Goal: Transaction & Acquisition: Purchase product/service

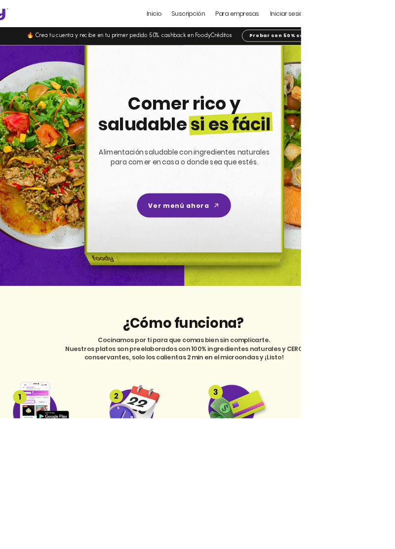
click at [386, 19] on span "Iniciar sesión" at bounding box center [378, 17] width 48 height 11
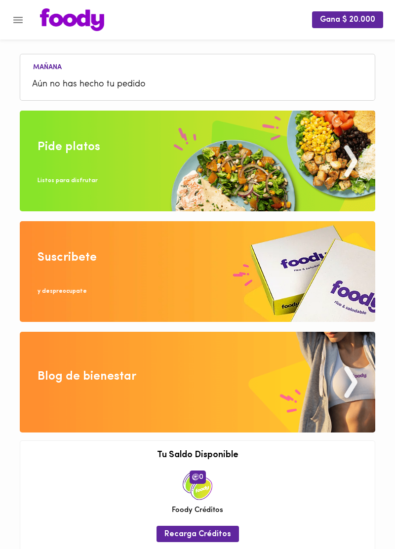
click at [56, 143] on div "Pide platos" at bounding box center [69, 147] width 63 height 17
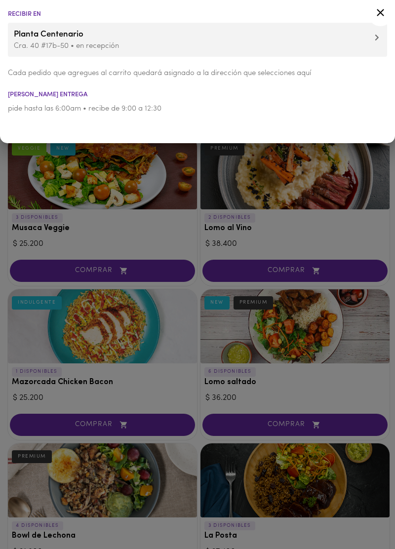
click at [37, 44] on p "Cra. 40 #17b-50 • en recepción" at bounding box center [197, 46] width 367 height 10
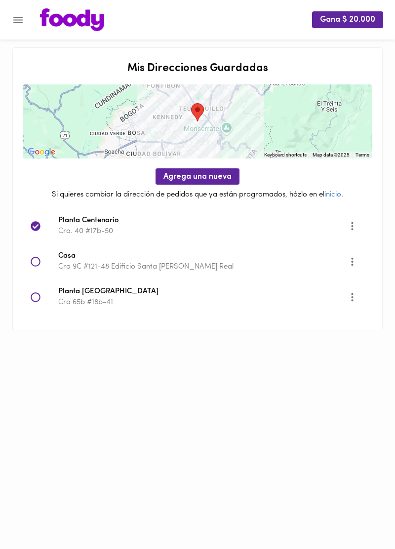
click at [181, 176] on span "Agrega una nueva" at bounding box center [197, 176] width 68 height 9
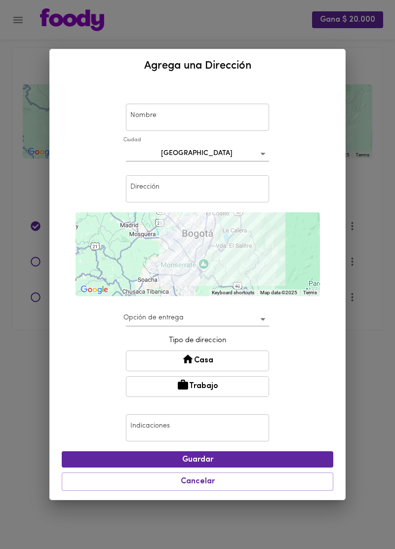
click at [144, 116] on input "text" at bounding box center [197, 117] width 143 height 27
type input "Casa Felicidad"
click at [145, 191] on input "text" at bounding box center [197, 188] width 143 height 27
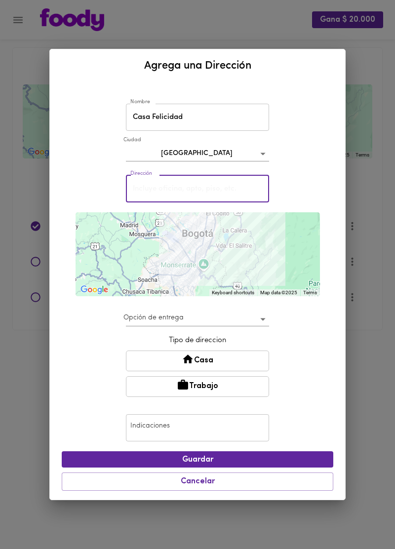
type input "Cra 77 #20-20 Apto 1-908"
click at [157, 362] on button "Casa" at bounding box center [197, 360] width 143 height 21
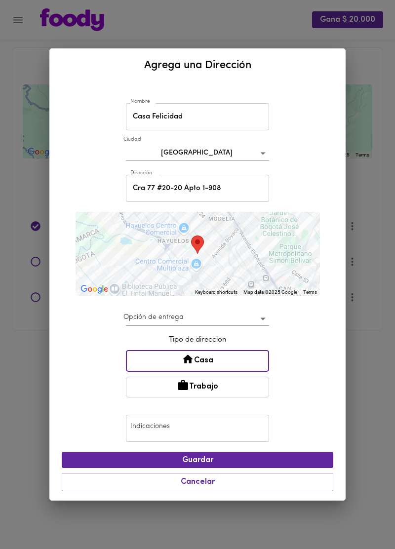
click at [135, 322] on body "Gana $ 20.000 Mis Direcciones Guardadas To navigate the map with touch gestures…" at bounding box center [197, 177] width 395 height 355
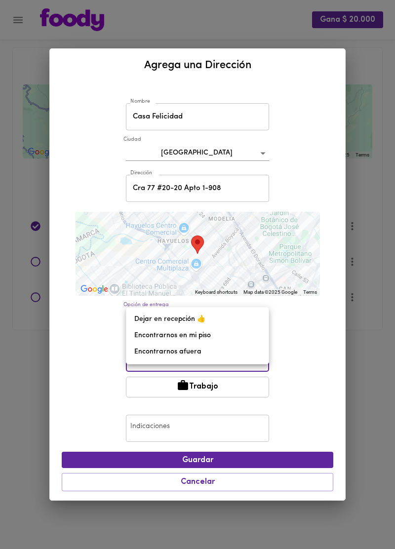
click at [139, 319] on li "Dejar en recepción 👍" at bounding box center [197, 319] width 142 height 16
type input "leave-at-reception"
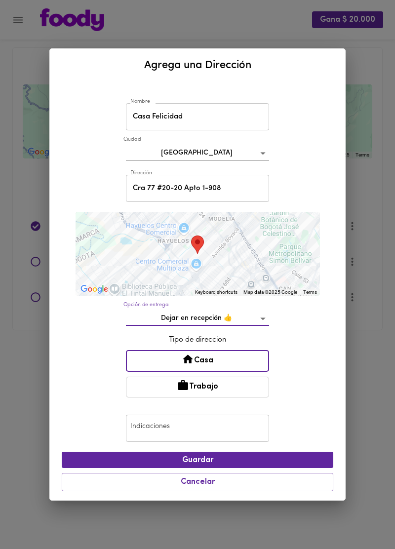
click at [143, 429] on input "text" at bounding box center [197, 428] width 143 height 27
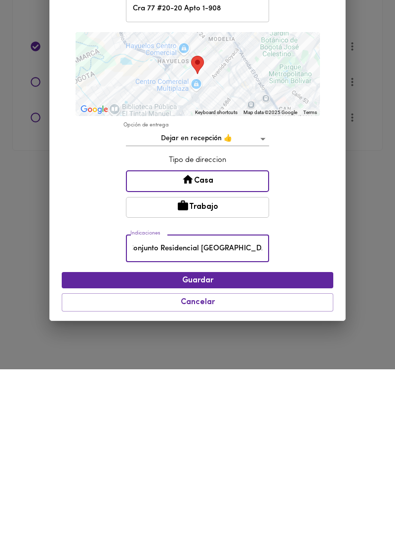
scroll to position [0, 9]
type input "Conjunto Residencial La Isla, La Felicidad"
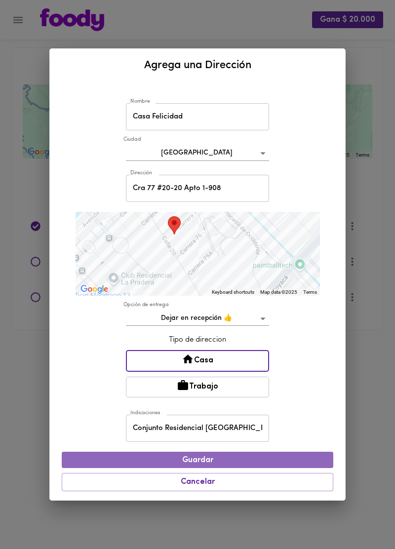
click at [111, 459] on span "Guardar" at bounding box center [198, 460] width 256 height 9
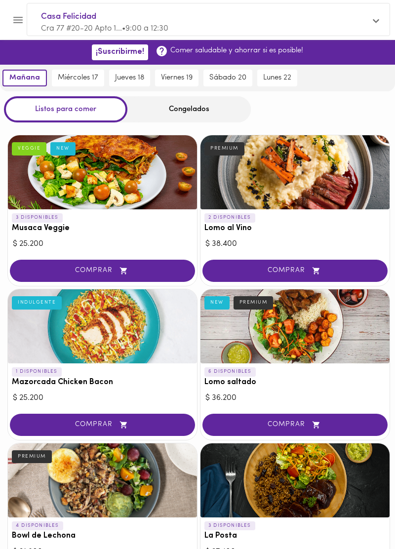
click at [343, 183] on div at bounding box center [294, 172] width 189 height 74
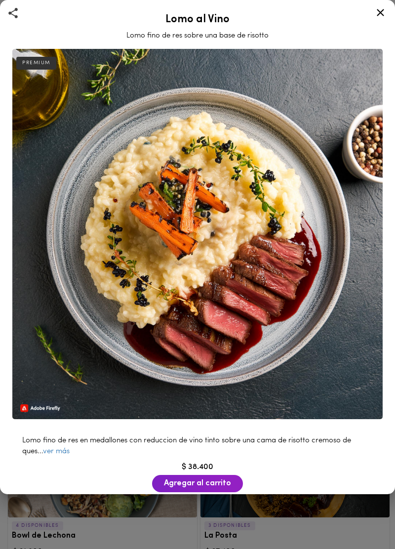
click at [68, 453] on link "ver más" at bounding box center [56, 451] width 27 height 7
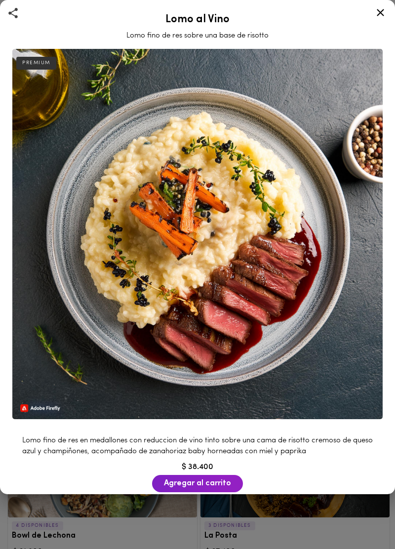
click at [182, 484] on span "Agregar al carrito" at bounding box center [197, 483] width 67 height 9
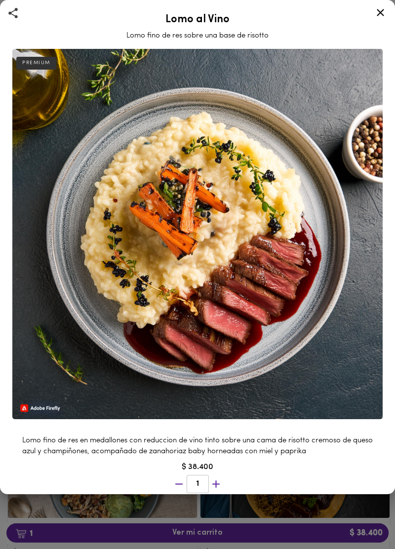
click at [379, 14] on icon at bounding box center [380, 12] width 7 height 7
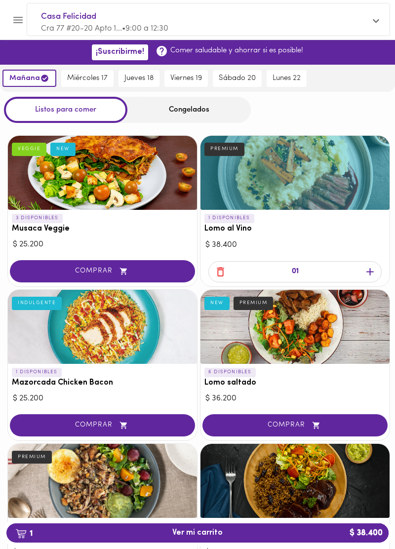
click at [168, 113] on div "Congelados" at bounding box center [188, 110] width 123 height 26
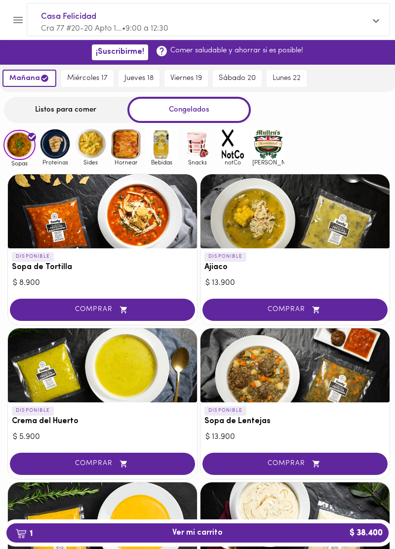
click at [160, 151] on img at bounding box center [162, 144] width 32 height 32
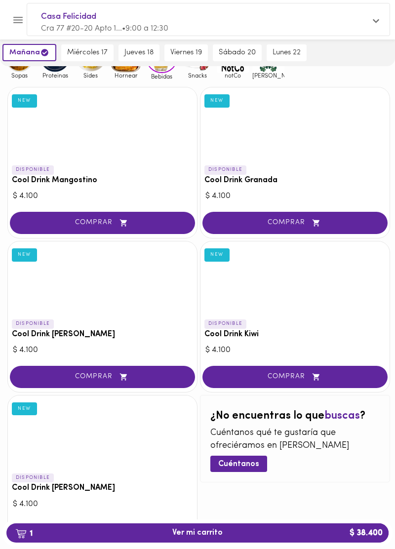
scroll to position [93, 0]
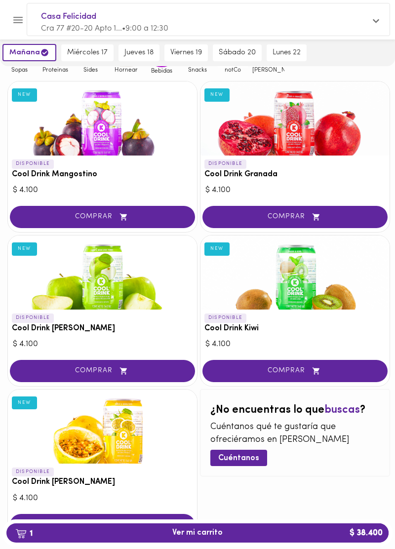
click at [51, 369] on span "COMPRAR" at bounding box center [102, 371] width 160 height 8
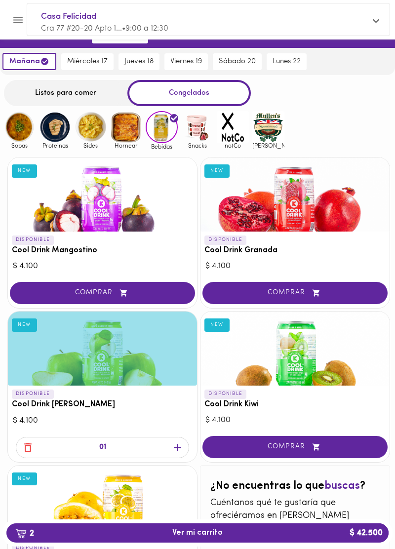
scroll to position [0, 0]
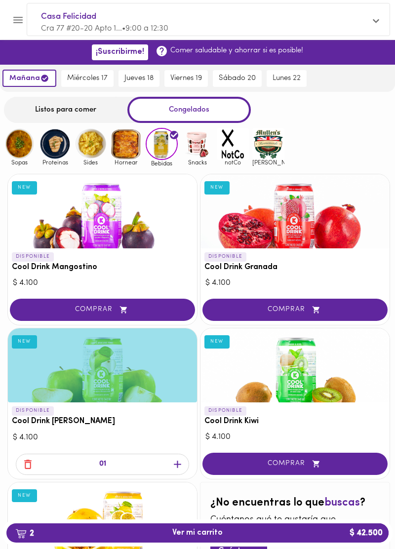
click at [137, 78] on span "jueves 18" at bounding box center [138, 78] width 29 height 9
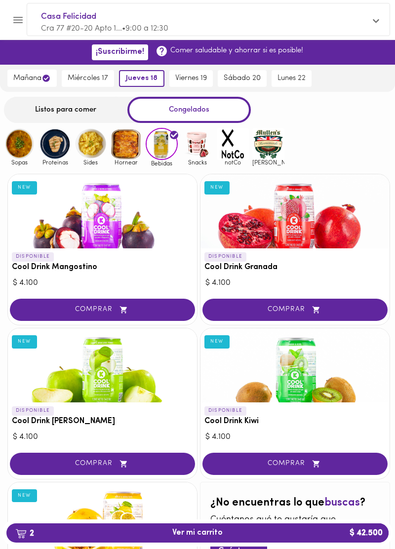
click at [30, 79] on span "mañana" at bounding box center [32, 78] width 38 height 9
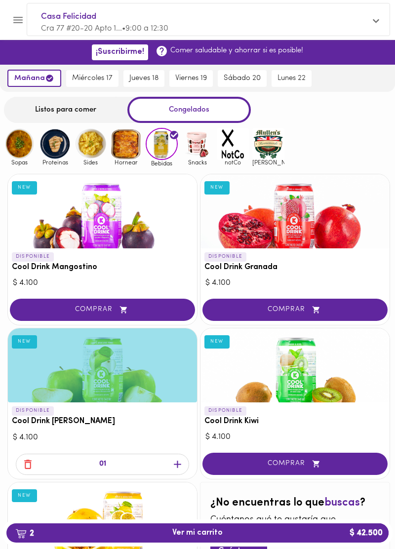
click at [143, 80] on span "jueves 18" at bounding box center [143, 78] width 29 height 9
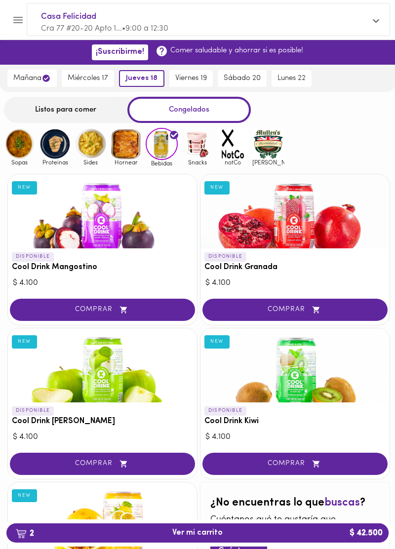
click at [68, 11] on span "Casa Felicidad" at bounding box center [203, 16] width 325 height 13
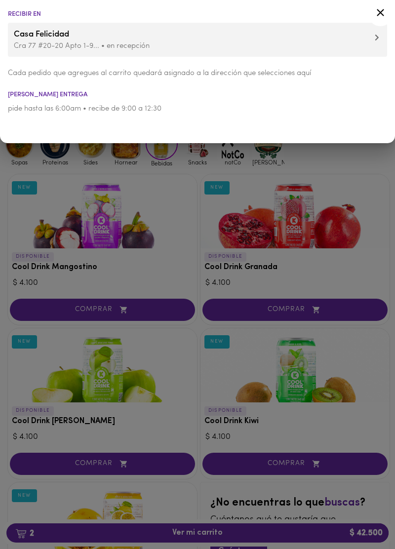
click at [382, 10] on icon at bounding box center [380, 12] width 12 height 12
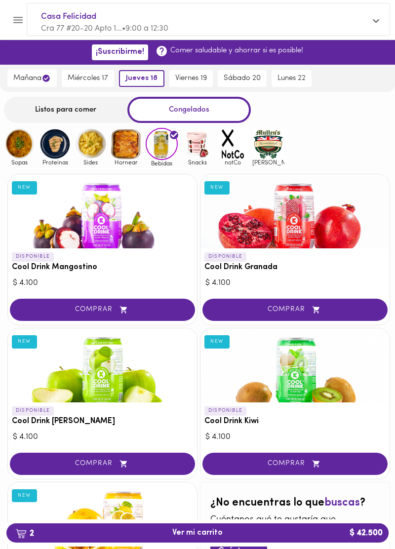
click at [269, 536] on span "2 Ver mi carrito $ 42.500" at bounding box center [197, 532] width 366 height 9
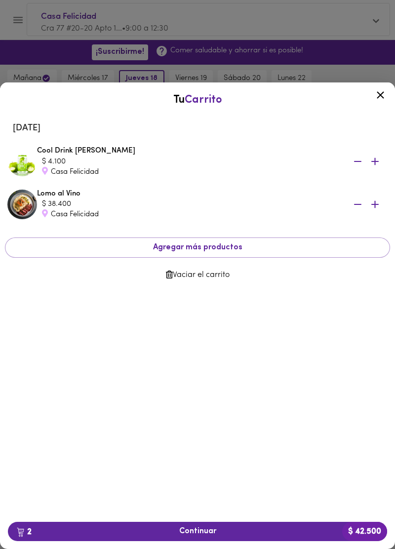
click at [225, 531] on span "2 Continuar $ 42.500" at bounding box center [197, 531] width 363 height 9
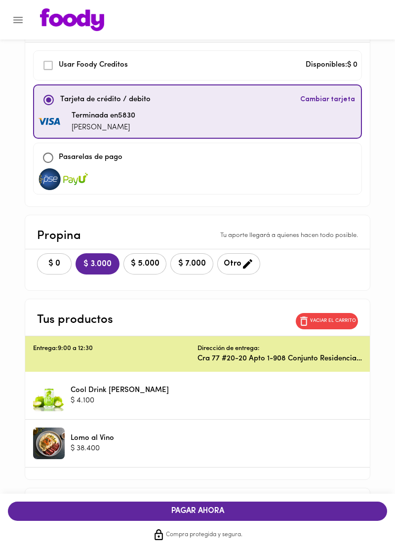
scroll to position [97, 0]
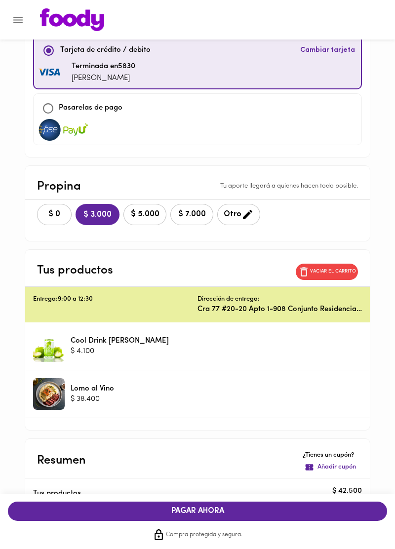
click at [65, 215] on span "$ 0" at bounding box center [54, 214] width 22 height 9
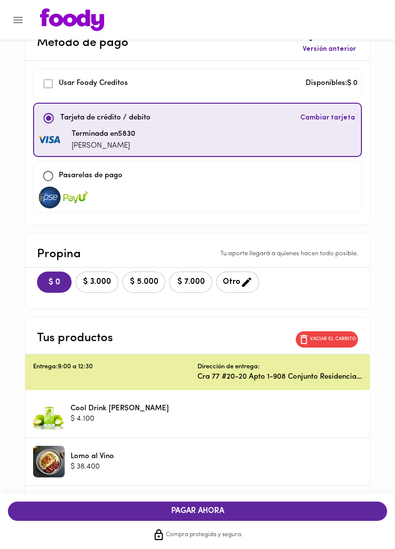
scroll to position [0, 0]
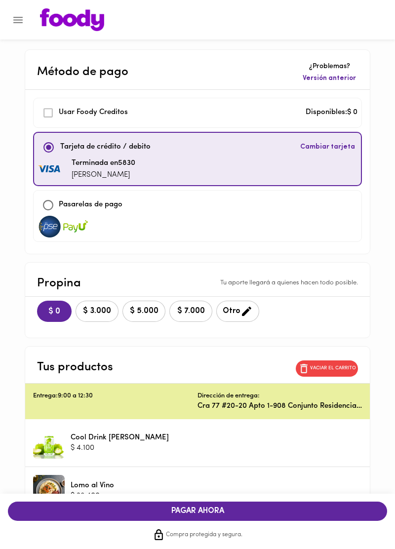
click at [319, 146] on span "Cambiar tarjeta" at bounding box center [327, 147] width 55 height 10
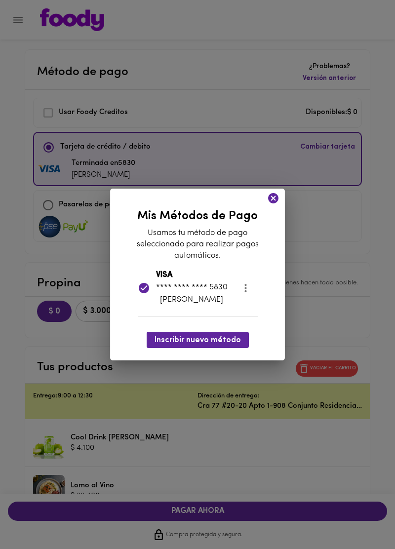
click at [197, 348] on button "Inscribir nuevo método" at bounding box center [198, 340] width 102 height 16
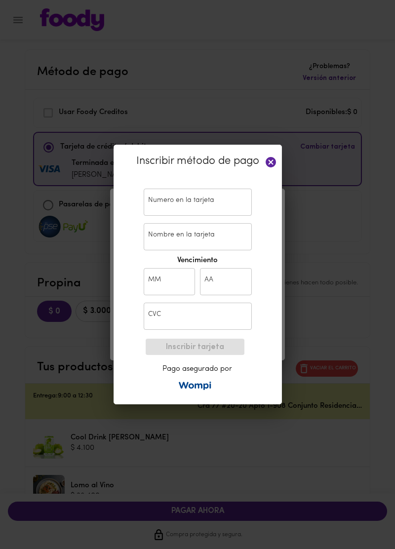
click at [213, 201] on input "text" at bounding box center [198, 202] width 108 height 27
type input "4594 2501 4207 2755"
type input "Luis Felipe Aguirre Gamboa"
type input "09"
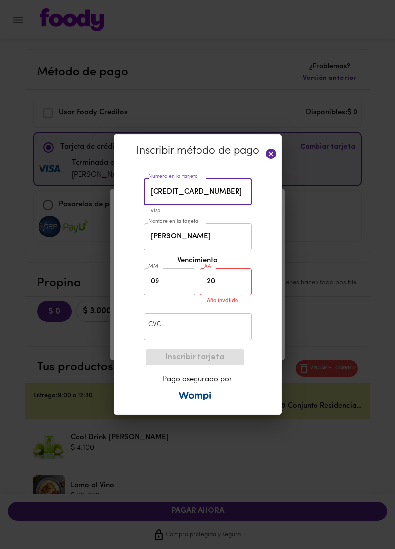
click at [232, 284] on input "20" at bounding box center [226, 281] width 52 height 27
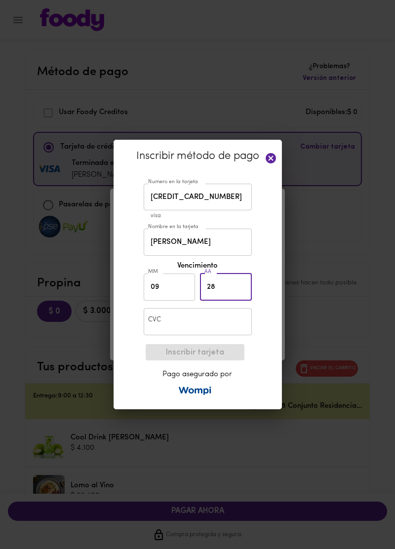
type input "28"
click at [197, 323] on input "text" at bounding box center [198, 321] width 108 height 27
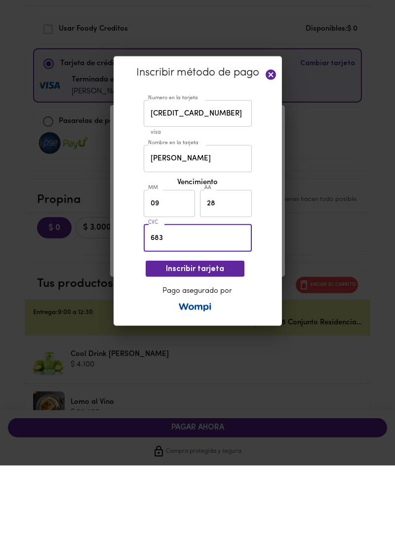
type input "683"
click at [221, 349] on span "Inscribir tarjeta" at bounding box center [195, 352] width 83 height 9
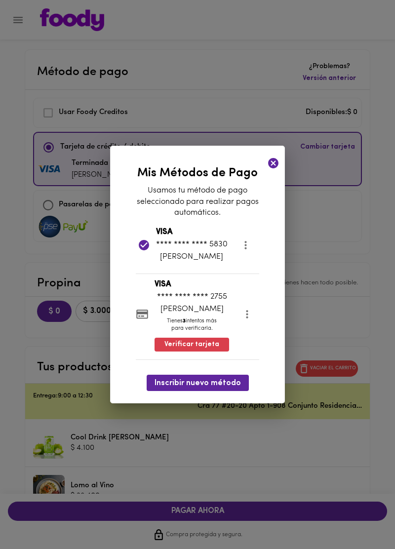
click at [139, 319] on icon at bounding box center [142, 313] width 12 height 9
click at [173, 349] on span "Verificar tarjeta" at bounding box center [191, 345] width 55 height 10
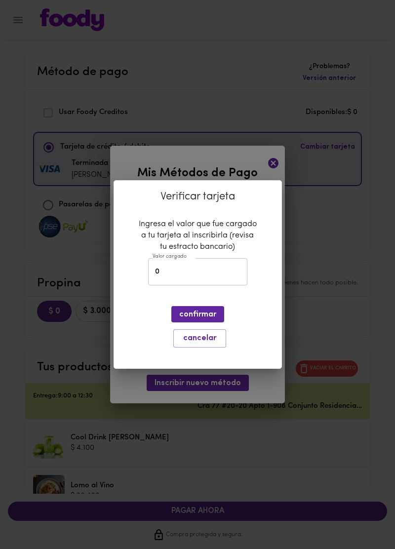
click at [173, 274] on input "0" at bounding box center [197, 271] width 99 height 27
click at [45, 136] on div "Verificar tarjeta Ingresa el valor que fue cargado a tu tarjeta al inscribirla …" at bounding box center [197, 274] width 395 height 549
click at [43, 94] on div "Verificar tarjeta Ingresa el valor que fue cargado a tu tarjeta al inscribirla …" at bounding box center [197, 274] width 395 height 549
click at [211, 344] on button "cancelar" at bounding box center [199, 338] width 53 height 18
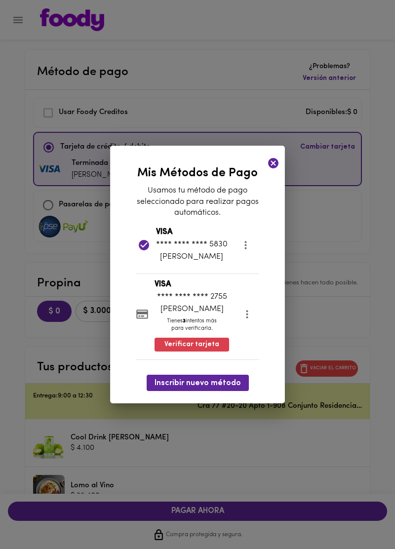
click at [272, 158] on icon at bounding box center [273, 163] width 10 height 10
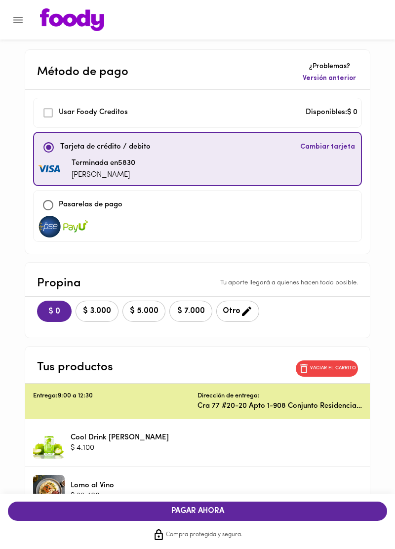
click at [59, 201] on input "checkbox" at bounding box center [48, 204] width 21 height 21
checkbox input "true"
checkbox input "false"
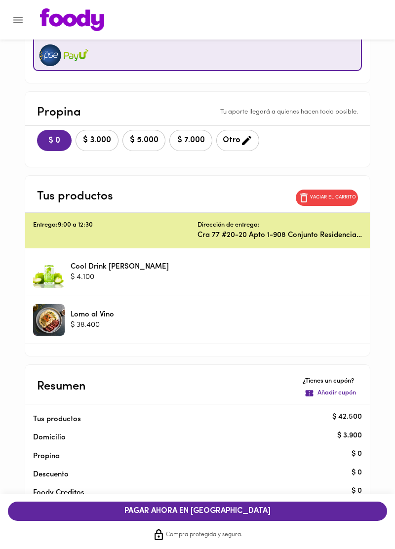
scroll to position [184, 0]
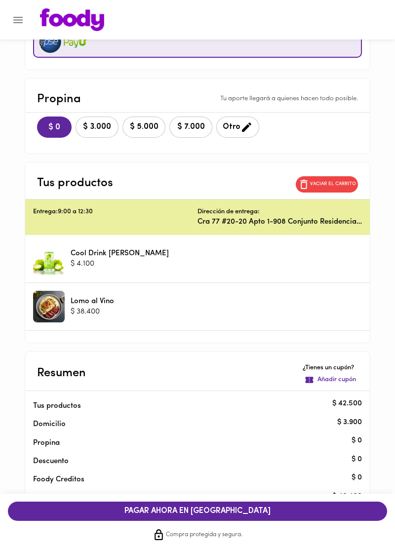
click at [218, 521] on button "PAGAR AHORA EN PASARELA" at bounding box center [197, 510] width 379 height 19
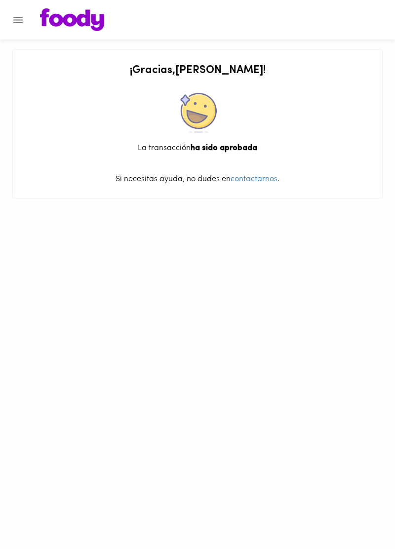
click at [59, 14] on img at bounding box center [72, 19] width 64 height 23
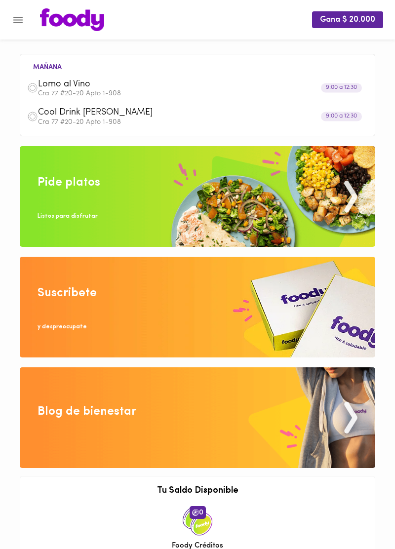
click at [52, 207] on img at bounding box center [197, 196] width 355 height 101
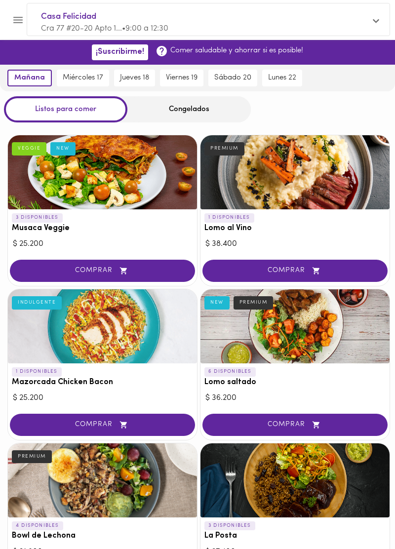
click at [69, 23] on p "Cra 77 #20-20 Apto 1... • 9:00 a 12:30" at bounding box center [203, 28] width 325 height 11
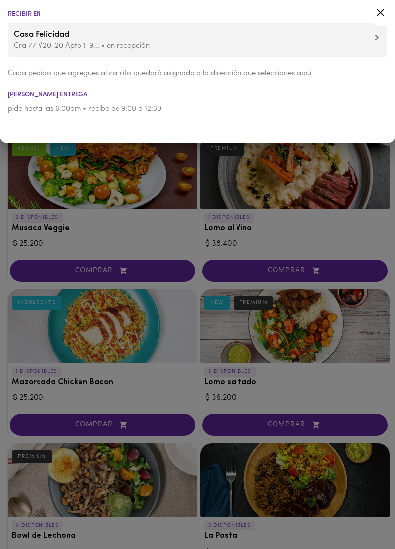
click at [39, 45] on p "Cra 77 #20-20 Apto 1-9... • en recepción" at bounding box center [197, 46] width 367 height 10
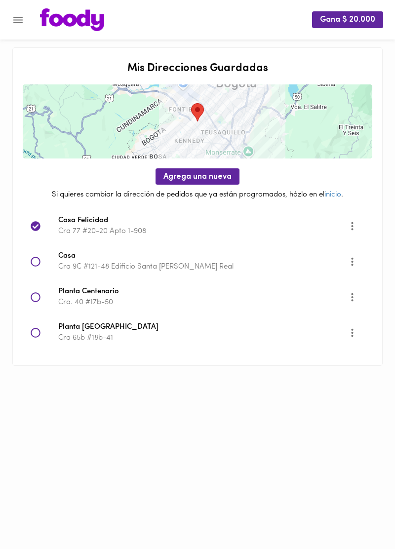
click at [34, 298] on icon at bounding box center [36, 297] width 10 height 10
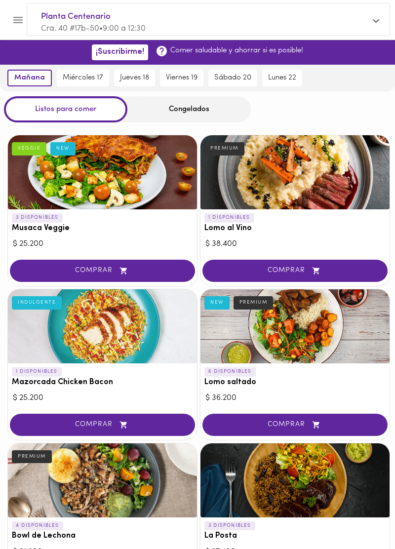
click at [133, 77] on span "jueves 18" at bounding box center [134, 78] width 29 height 9
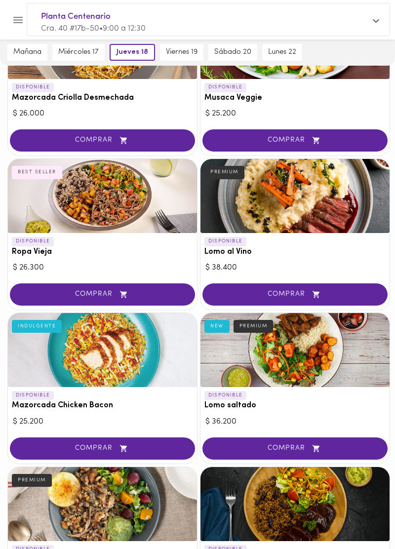
scroll to position [139, 0]
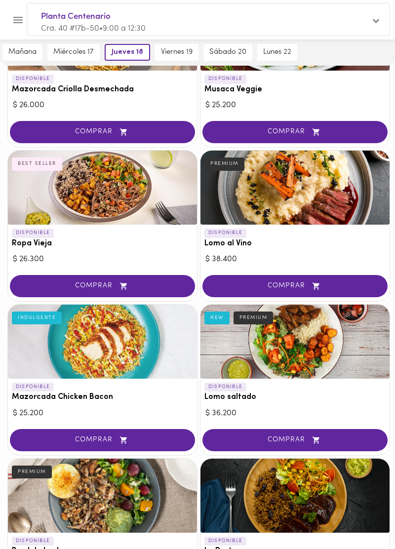
click at [46, 184] on div at bounding box center [102, 188] width 189 height 74
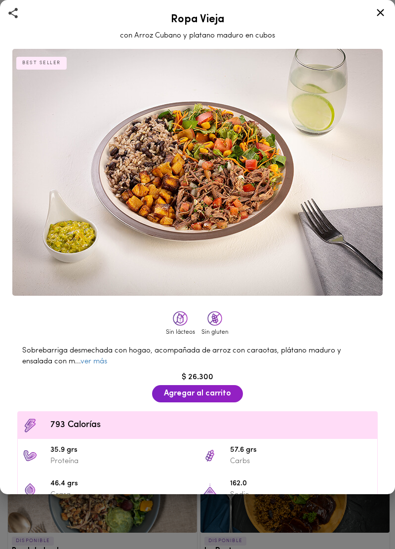
click at [92, 363] on link "ver más" at bounding box center [93, 361] width 27 height 7
click at [179, 393] on span "Agregar al carrito" at bounding box center [197, 393] width 67 height 9
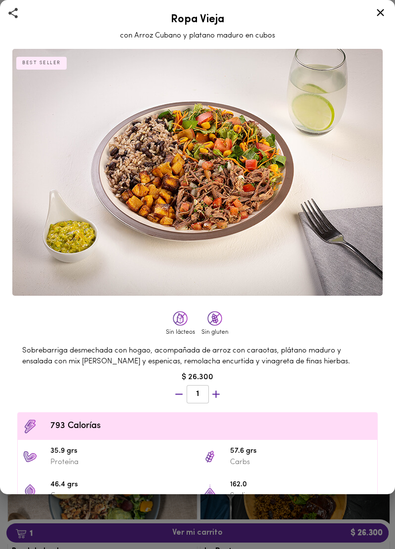
scroll to position [139, 0]
click at [381, 12] on icon at bounding box center [380, 12] width 7 height 7
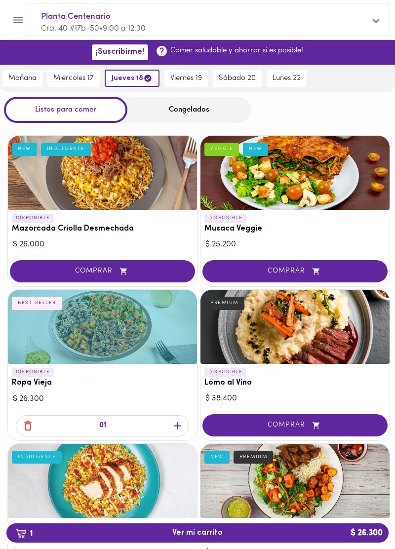
click at [164, 115] on div "Congelados" at bounding box center [188, 110] width 123 height 26
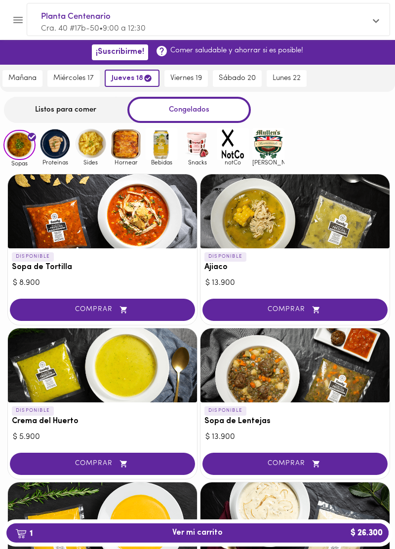
click at [164, 145] on img at bounding box center [162, 144] width 32 height 32
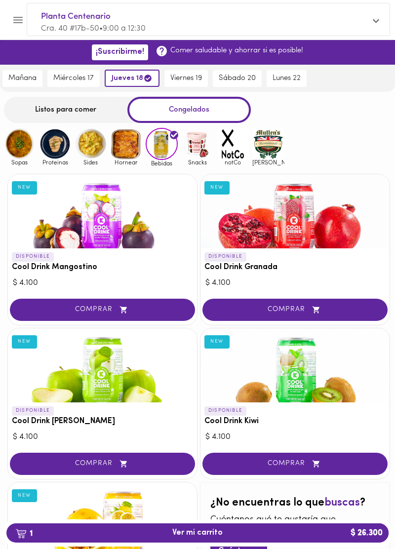
click at [256, 315] on button "COMPRAR" at bounding box center [294, 310] width 185 height 22
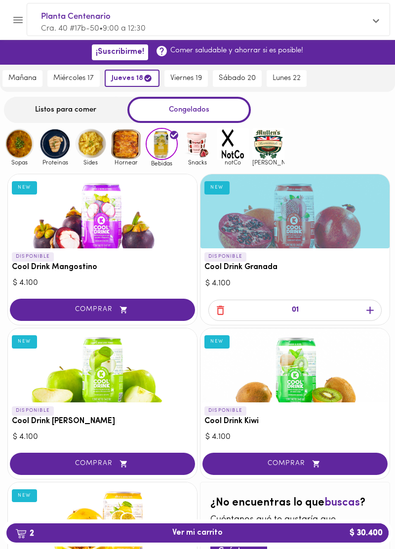
click at [98, 536] on span "2 Ver mi carrito $ 30.400" at bounding box center [197, 532] width 366 height 9
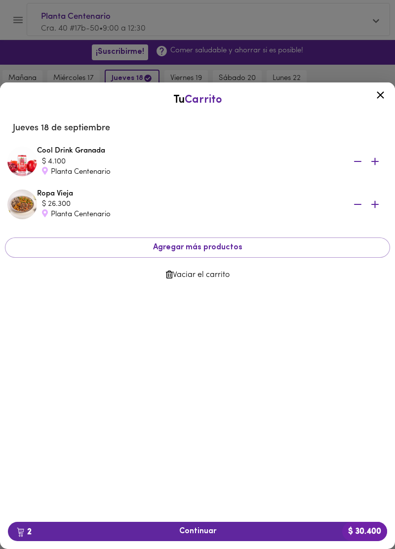
click at [97, 533] on span "2 Continuar $ 30.400" at bounding box center [197, 531] width 363 height 9
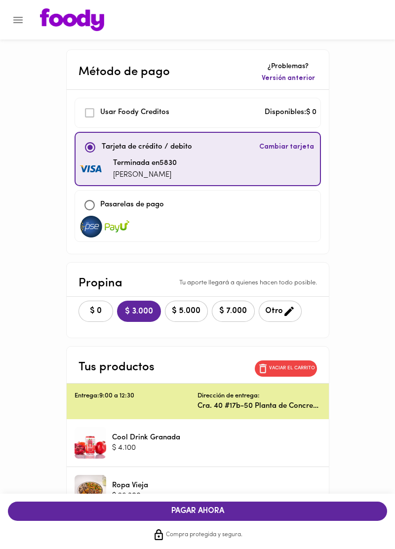
click at [86, 205] on input "checkbox" at bounding box center [89, 204] width 21 height 21
checkbox input "true"
checkbox input "false"
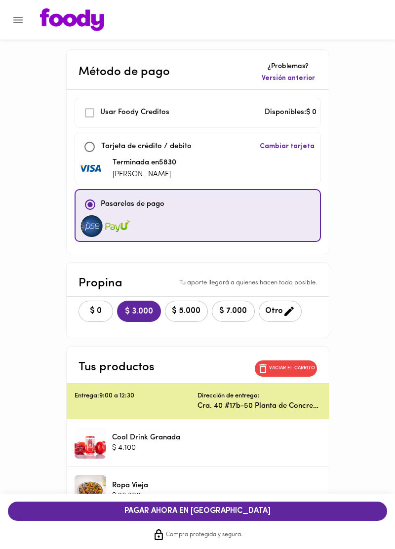
click at [95, 317] on button "$ 0" at bounding box center [95, 311] width 35 height 21
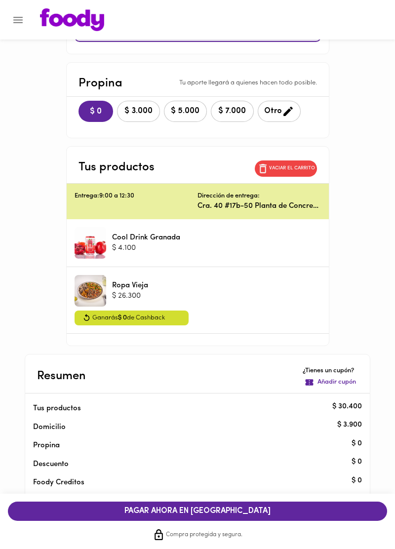
scroll to position [202, 0]
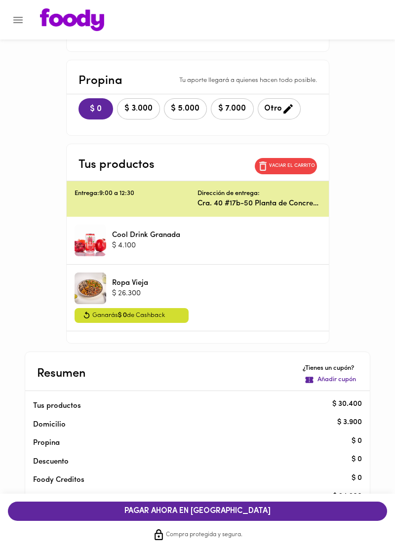
click at [110, 516] on span "PAGAR AHORA EN PASARELA" at bounding box center [197, 510] width 359 height 9
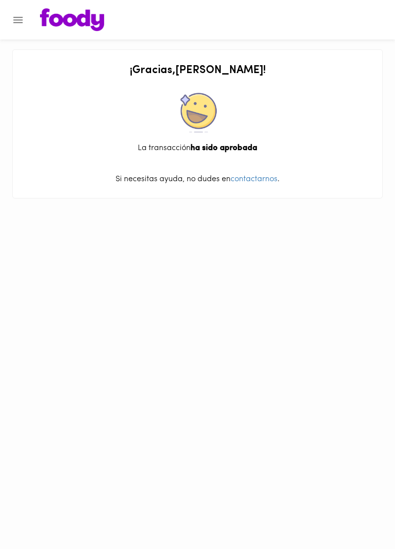
click at [61, 16] on img at bounding box center [72, 19] width 64 height 23
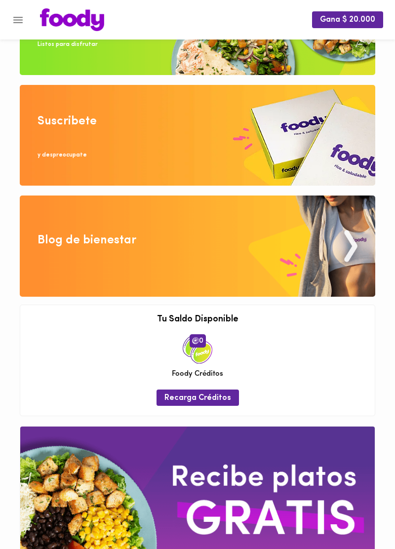
scroll to position [271, 0]
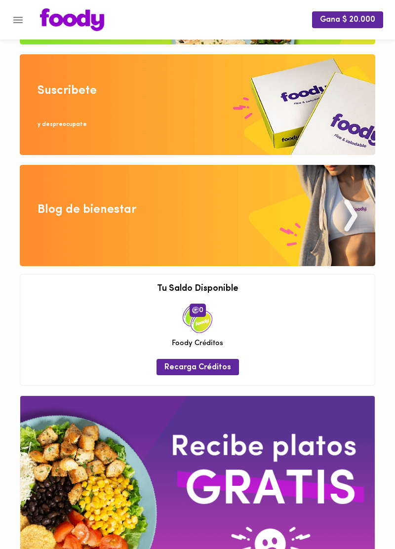
click at [66, 216] on div "Blog de bienestar" at bounding box center [87, 209] width 99 height 17
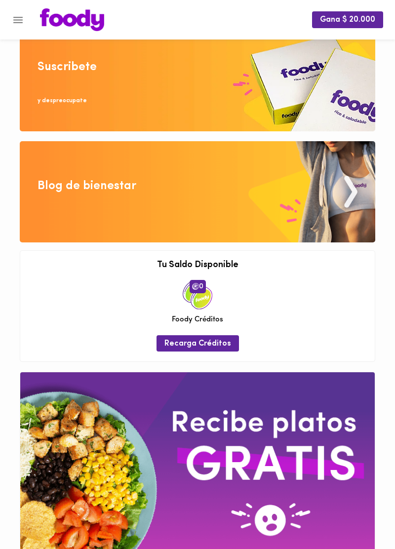
scroll to position [307, 0]
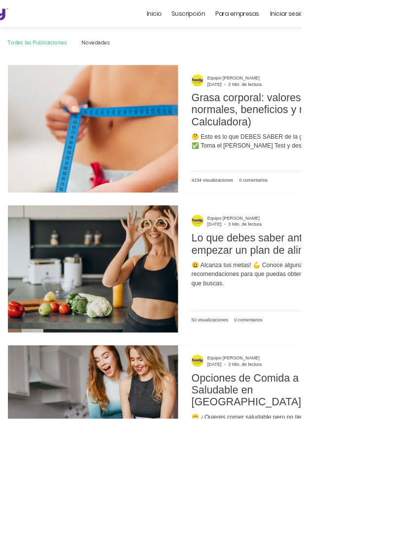
scroll to position [188, 0]
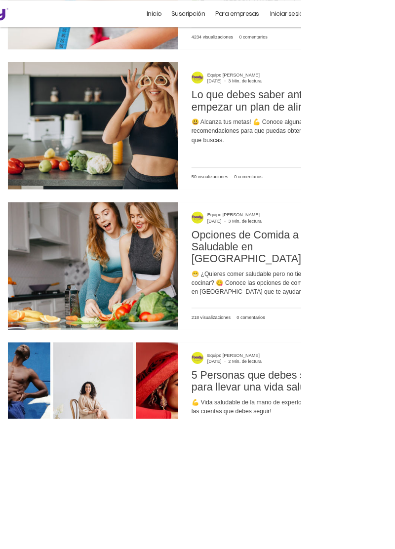
click at [118, 334] on img "Feed del blog" at bounding box center [122, 349] width 224 height 168
click at [290, 326] on h2 "Opciones de Comida a Domicilio Saludable en [GEOGRAPHIC_DATA] para una alimenta…" at bounding box center [353, 324] width 204 height 47
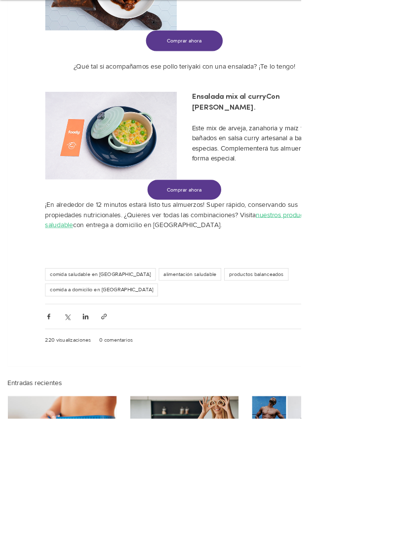
scroll to position [1752, 0]
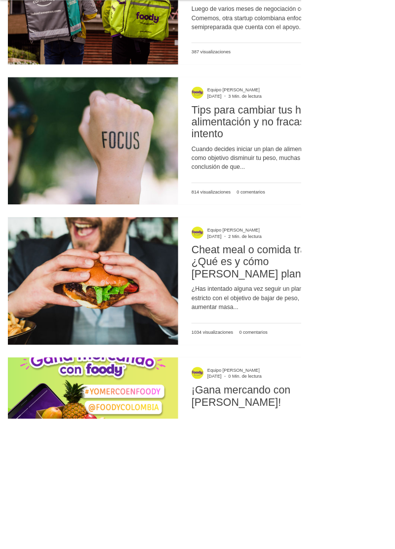
scroll to position [1645, 0]
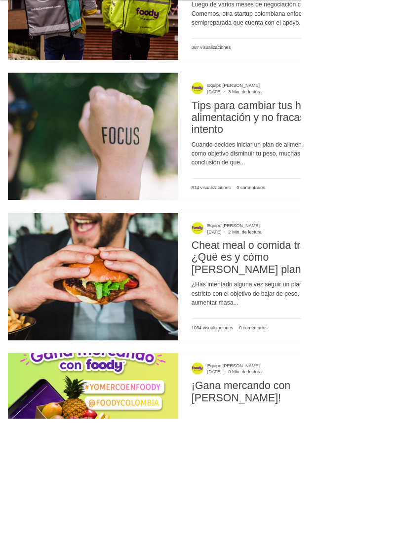
click at [394, 323] on h2 "Cheat meal o comida trampa. ¿Qué es y cómo [PERSON_NAME] planearla?" at bounding box center [353, 337] width 204 height 47
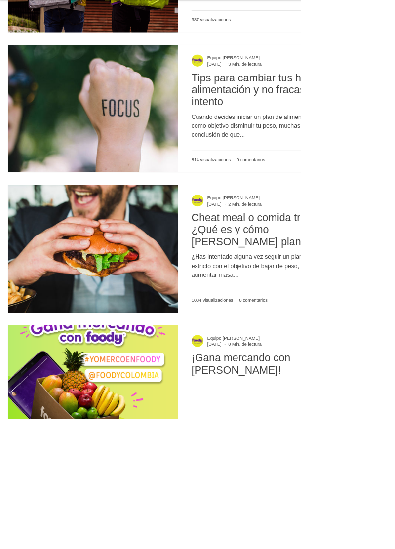
scroll to position [1707, 0]
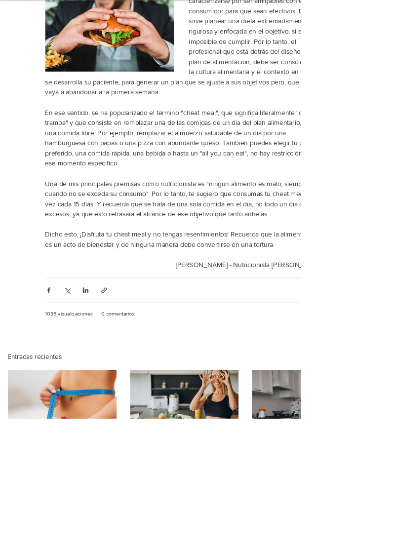
scroll to position [309, 0]
